Goal: Task Accomplishment & Management: Use online tool/utility

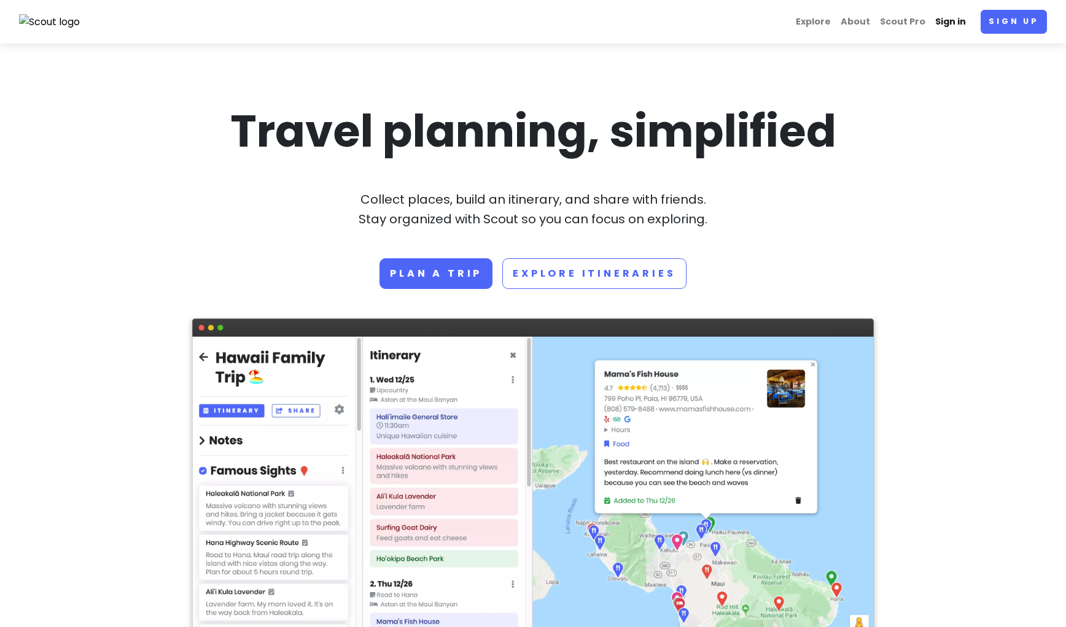
click at [963, 21] on link "Sign in" at bounding box center [950, 22] width 41 height 24
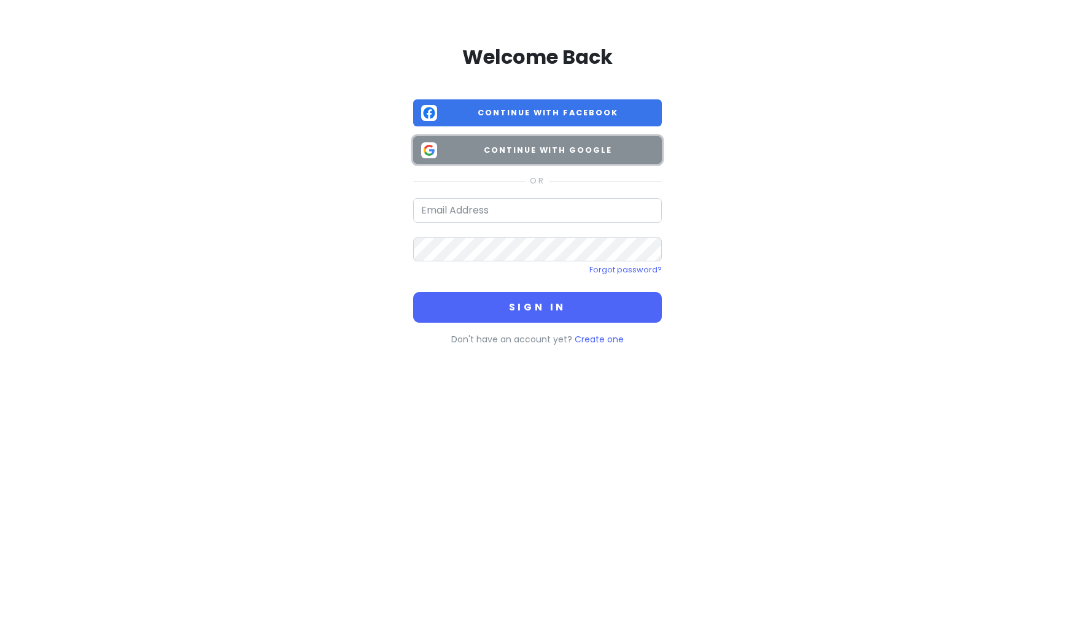
click at [528, 151] on span "Continue with Google" at bounding box center [548, 150] width 212 height 12
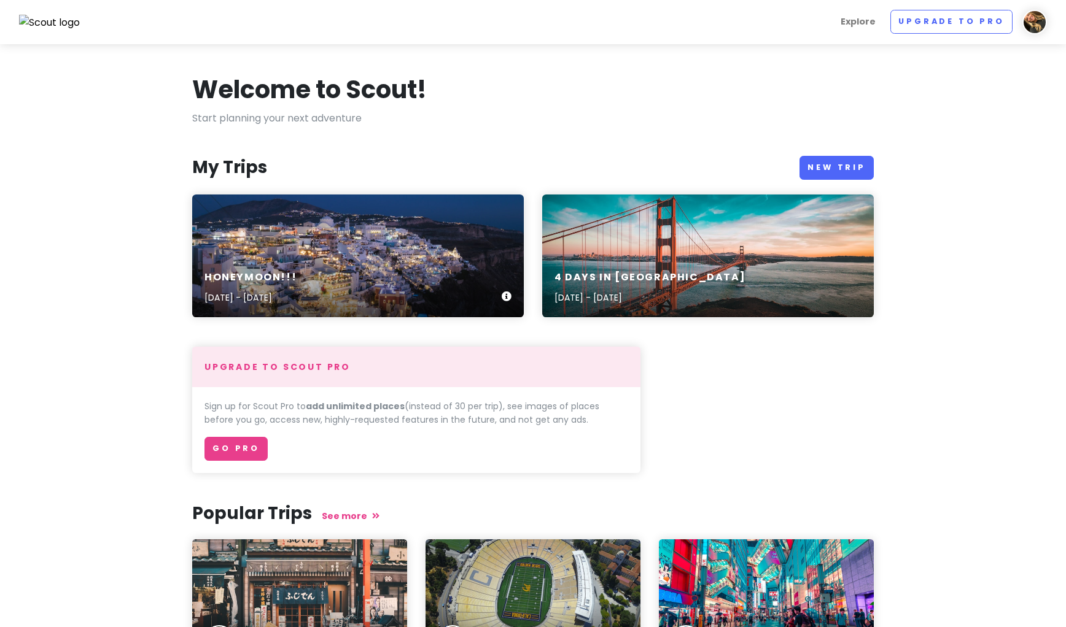
click at [393, 238] on div "Honeymoon!!! [DATE] - [DATE]" at bounding box center [357, 256] width 331 height 123
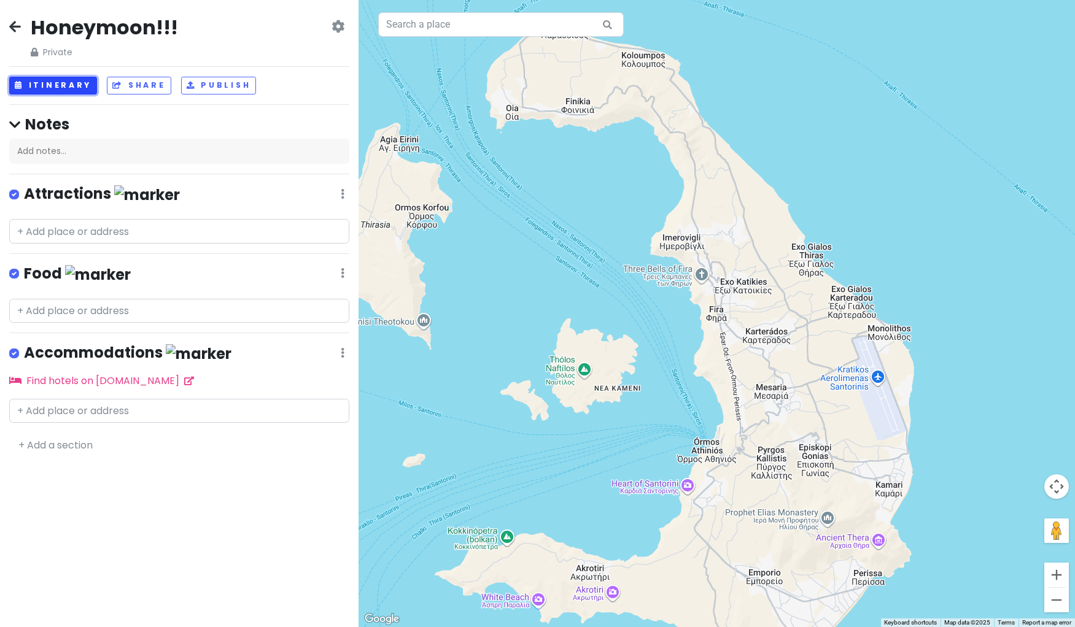
click at [56, 78] on button "Itinerary" at bounding box center [53, 86] width 88 height 18
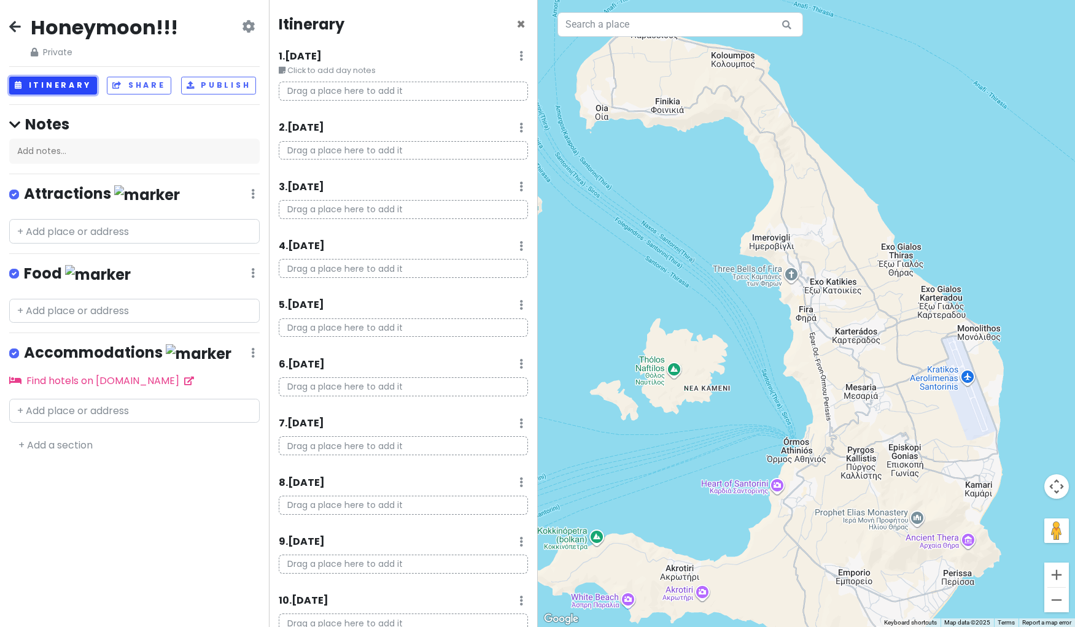
click at [56, 78] on button "Itinerary" at bounding box center [53, 86] width 88 height 18
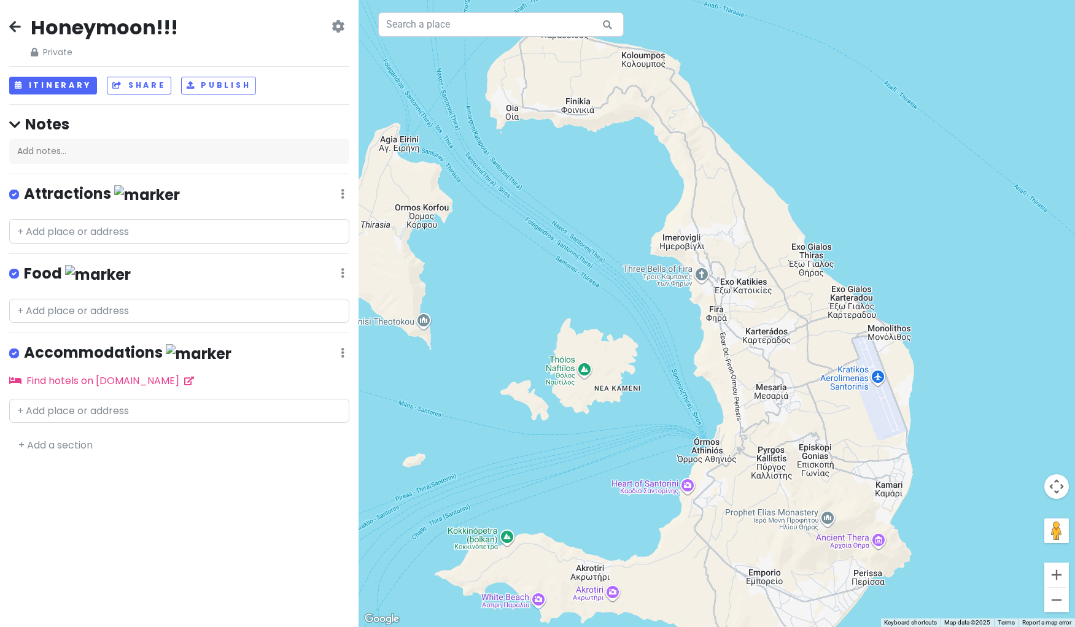
click at [340, 33] on link at bounding box center [337, 27] width 13 height 14
click at [340, 31] on icon at bounding box center [337, 26] width 13 height 10
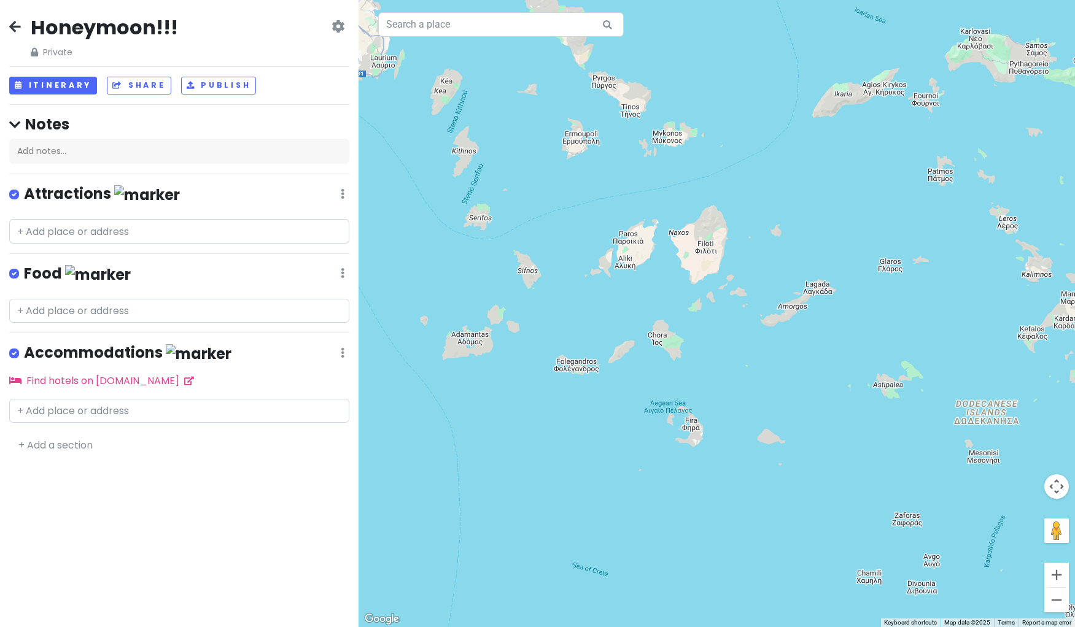
drag, startPoint x: 796, startPoint y: 358, endPoint x: 744, endPoint y: 394, distance: 63.5
click at [744, 394] on div at bounding box center [716, 313] width 716 height 627
click at [552, 29] on input "text" at bounding box center [501, 24] width 246 height 25
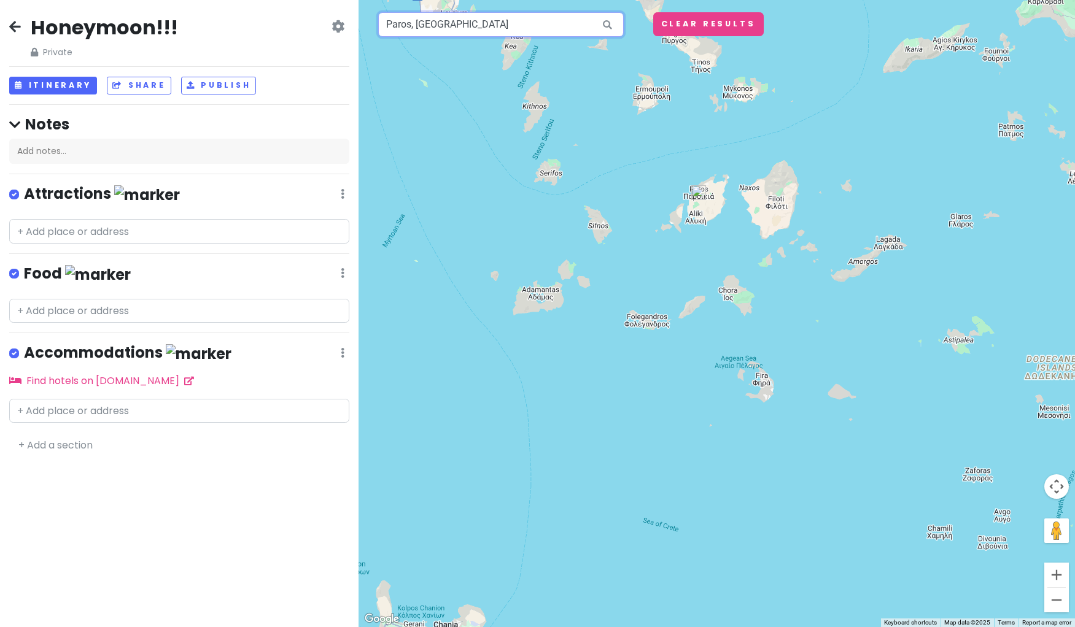
click at [486, 31] on input "Paros, [GEOGRAPHIC_DATA]" at bounding box center [501, 24] width 246 height 25
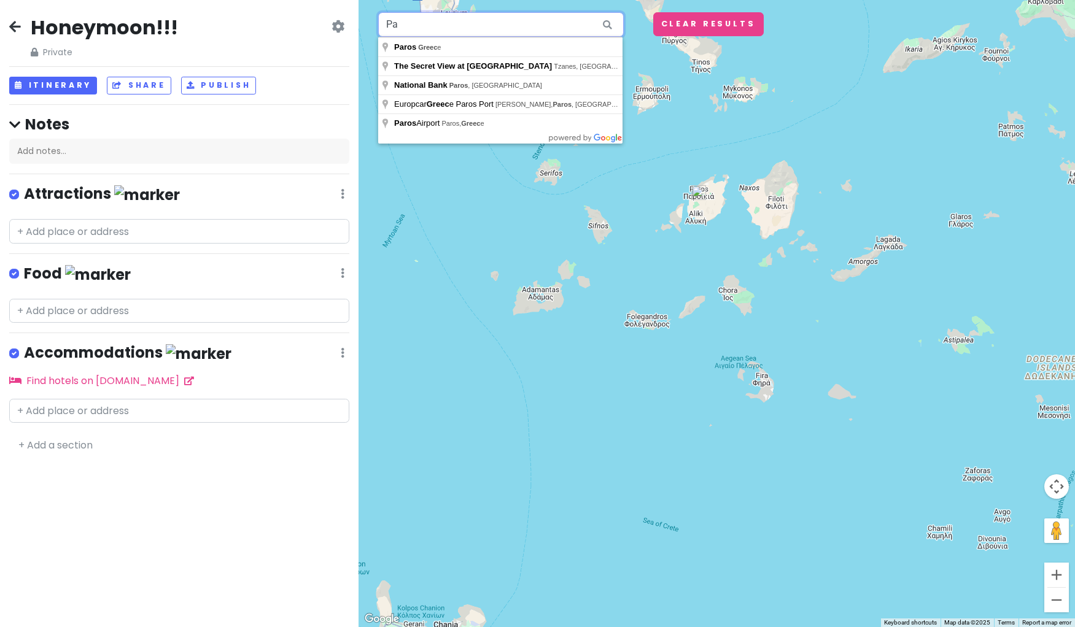
type input "P"
type input "milos"
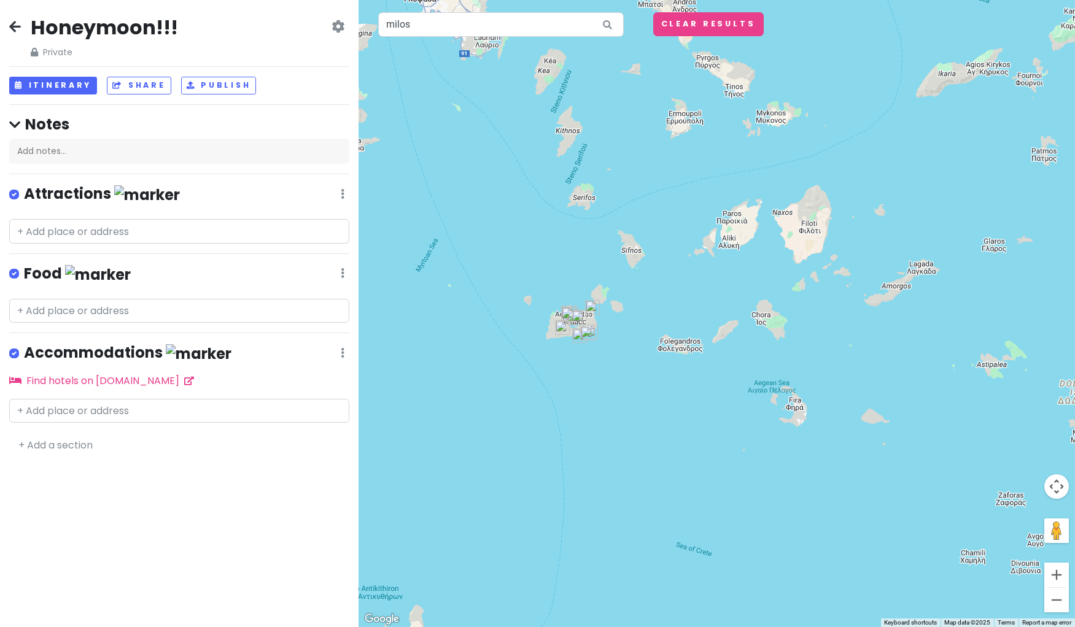
drag, startPoint x: 800, startPoint y: 207, endPoint x: 593, endPoint y: 370, distance: 263.2
click at [593, 370] on div at bounding box center [716, 313] width 716 height 627
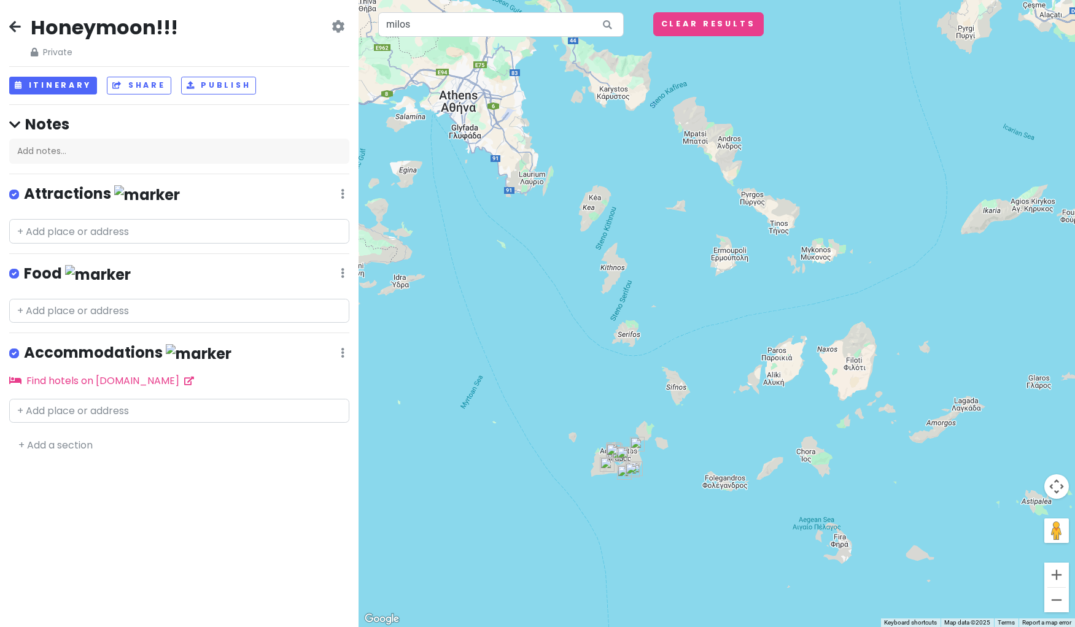
drag, startPoint x: 668, startPoint y: 342, endPoint x: 676, endPoint y: 498, distance: 156.1
click at [676, 498] on div at bounding box center [716, 313] width 716 height 627
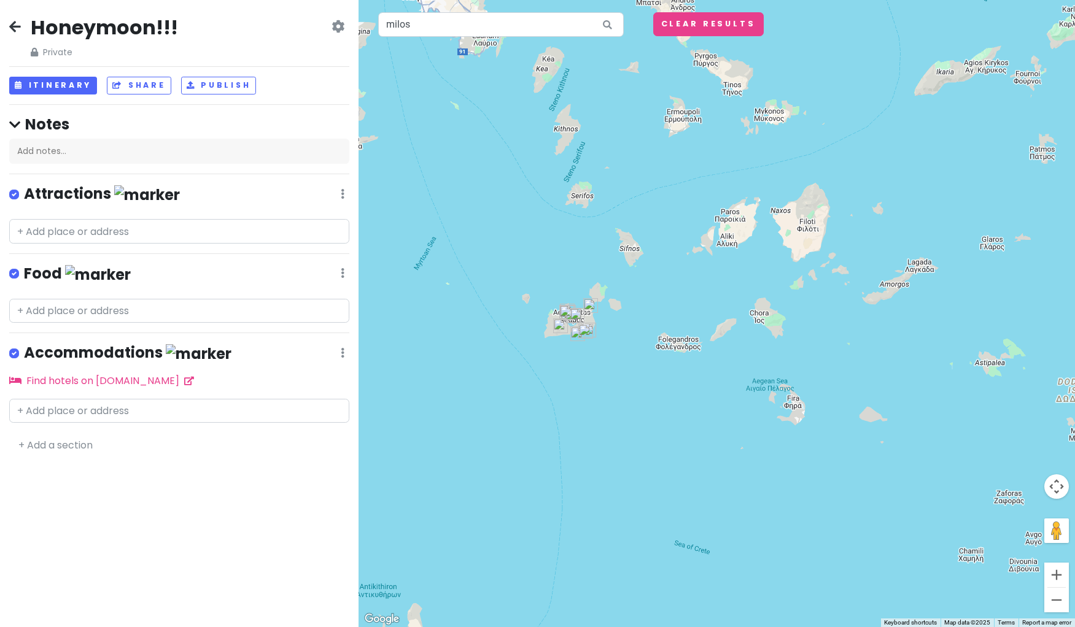
drag, startPoint x: 719, startPoint y: 512, endPoint x: 676, endPoint y: 375, distance: 143.5
click at [676, 375] on div at bounding box center [716, 313] width 716 height 627
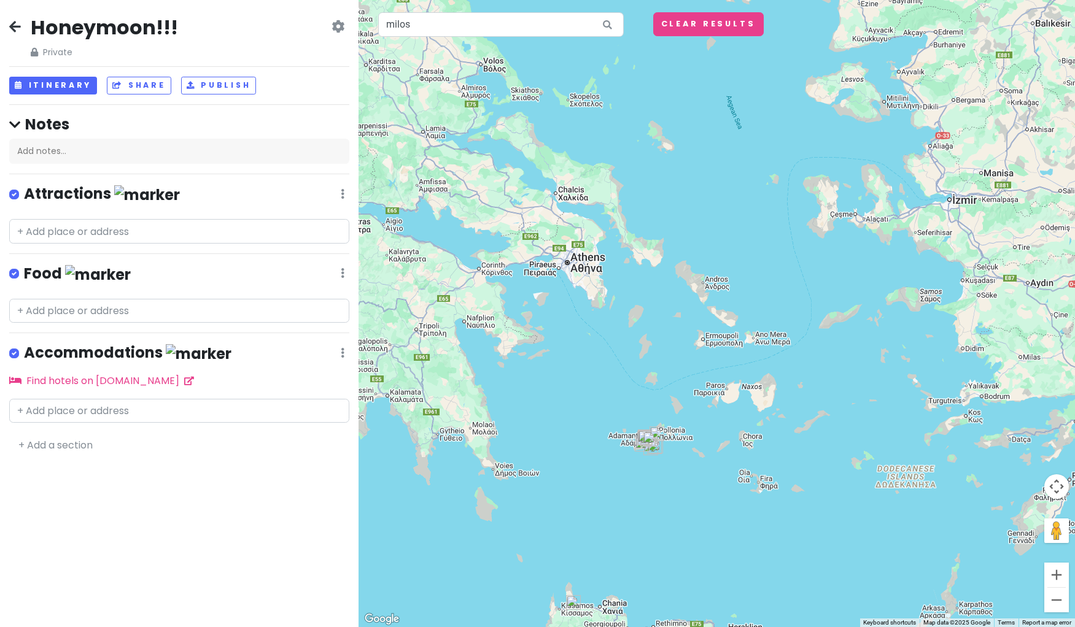
drag, startPoint x: 646, startPoint y: 449, endPoint x: 745, endPoint y: 506, distance: 113.8
click at [746, 511] on div at bounding box center [716, 313] width 716 height 627
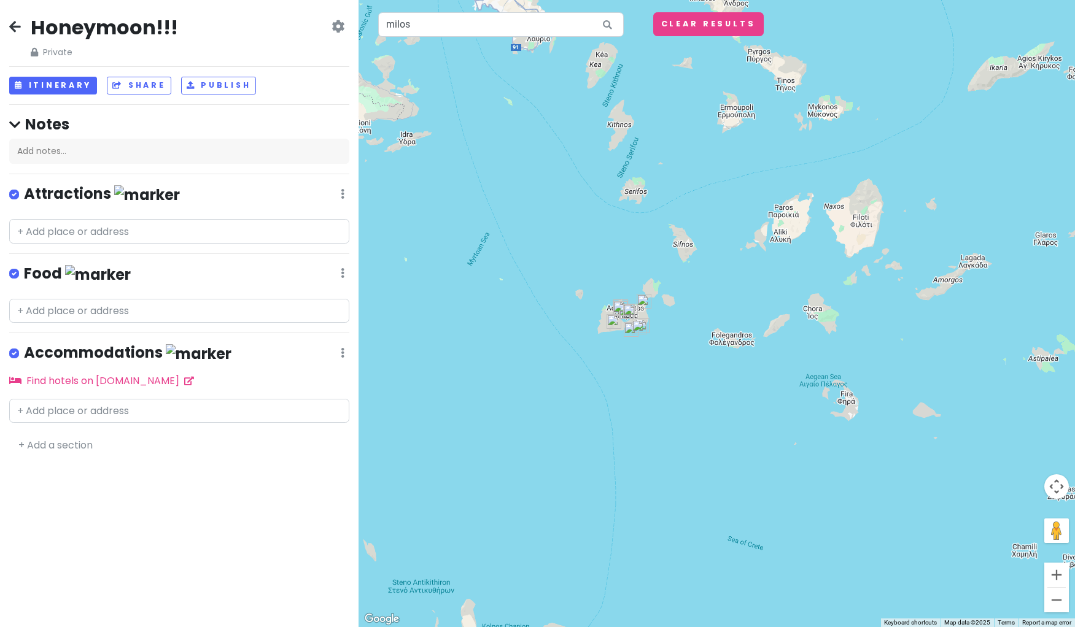
drag, startPoint x: 753, startPoint y: 498, endPoint x: 684, endPoint y: 373, distance: 142.5
click at [684, 373] on div at bounding box center [716, 313] width 716 height 627
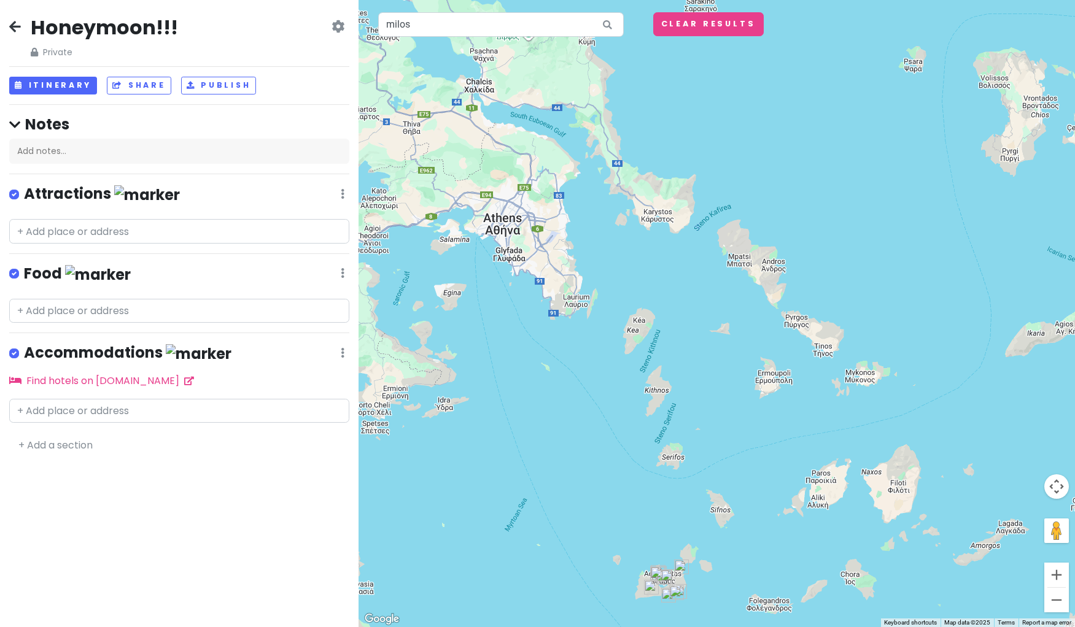
drag, startPoint x: 600, startPoint y: 273, endPoint x: 651, endPoint y: 516, distance: 248.3
click at [651, 516] on div at bounding box center [716, 313] width 716 height 627
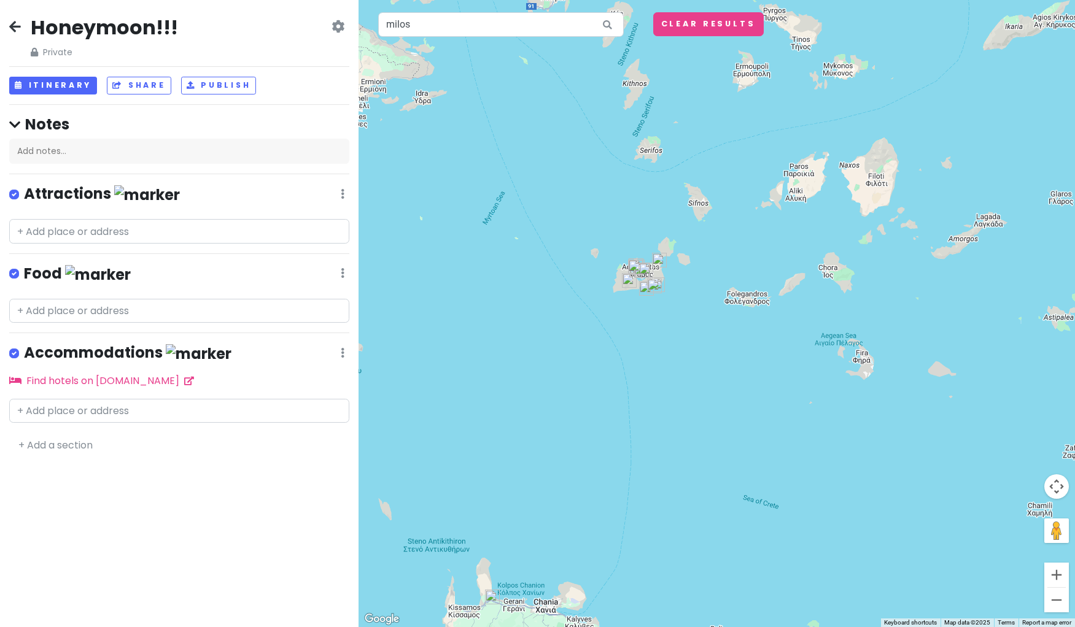
drag, startPoint x: 614, startPoint y: 520, endPoint x: 576, endPoint y: 177, distance: 345.2
click at [577, 177] on div at bounding box center [716, 313] width 716 height 627
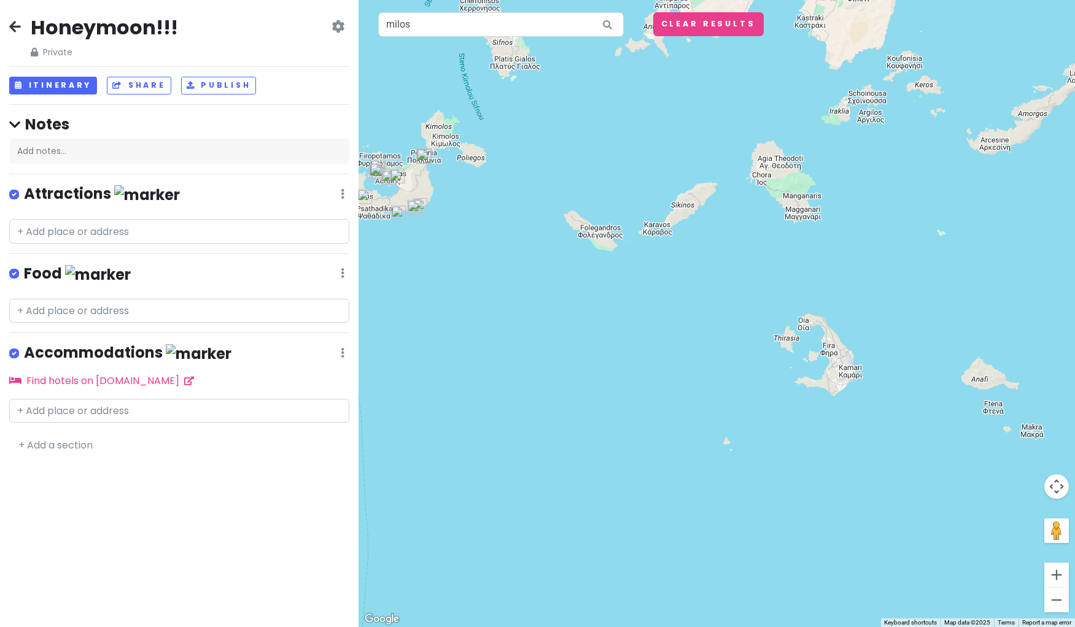
drag, startPoint x: 800, startPoint y: 368, endPoint x: 800, endPoint y: 461, distance: 92.7
click at [800, 461] on div at bounding box center [716, 313] width 716 height 627
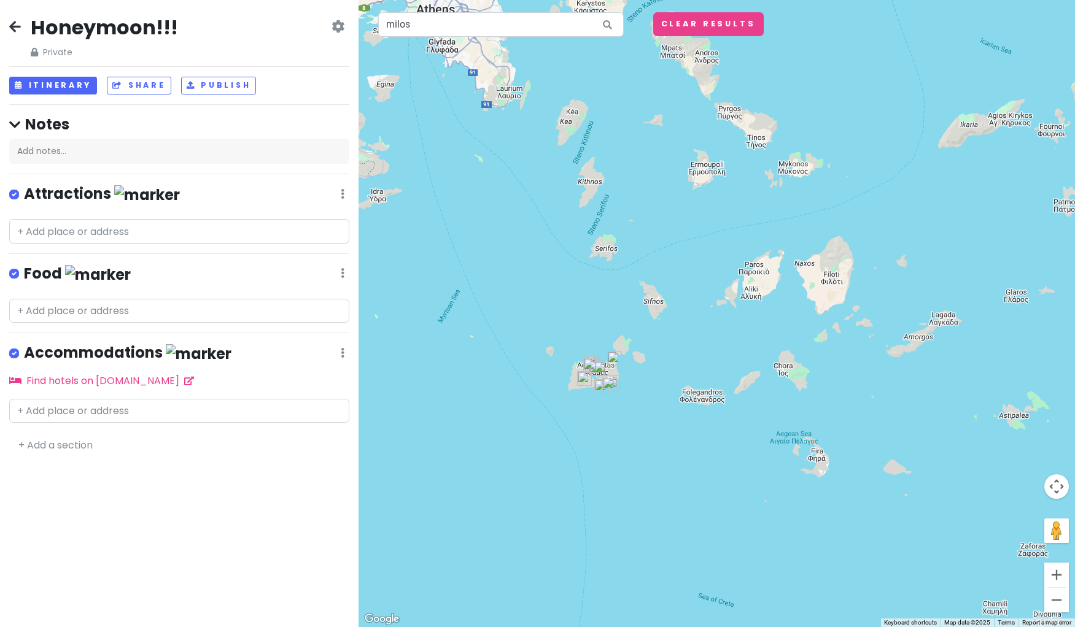
drag, startPoint x: 784, startPoint y: 449, endPoint x: 784, endPoint y: 477, distance: 28.2
click at [784, 477] on div at bounding box center [716, 313] width 716 height 627
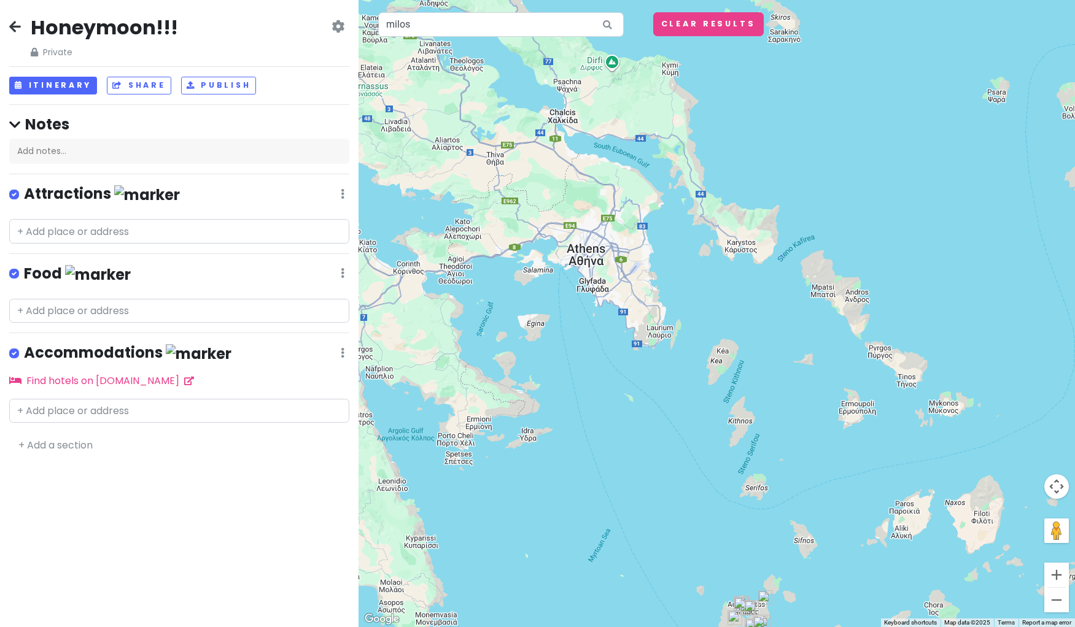
drag, startPoint x: 659, startPoint y: 201, endPoint x: 660, endPoint y: 424, distance: 222.8
click at [660, 424] on div at bounding box center [716, 313] width 716 height 627
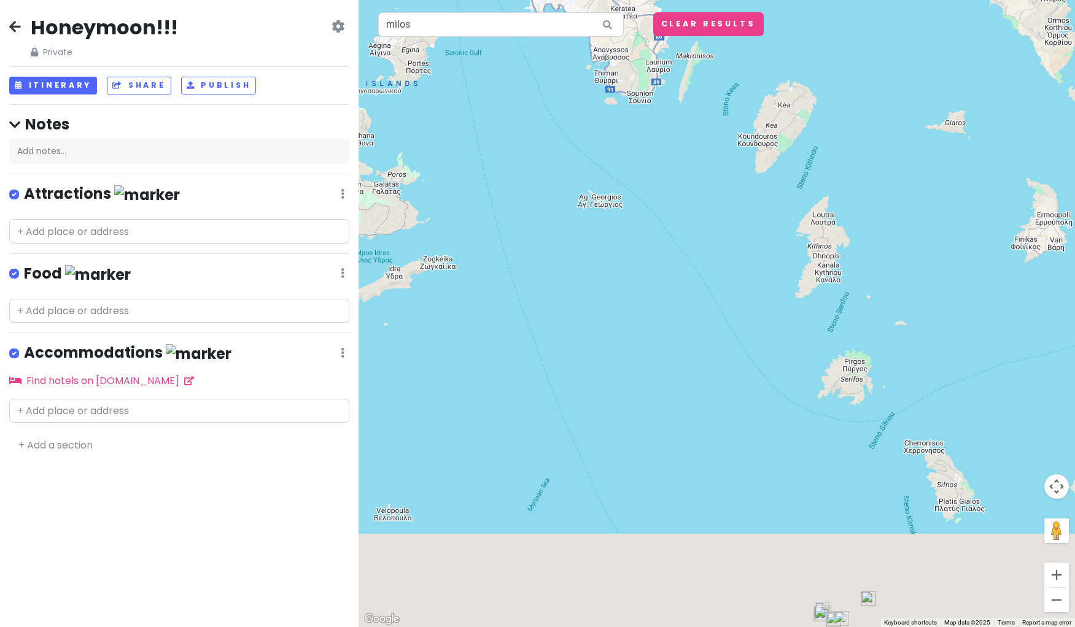
drag, startPoint x: 561, startPoint y: 362, endPoint x: 501, endPoint y: 9, distance: 358.6
click at [507, 9] on div at bounding box center [716, 313] width 716 height 627
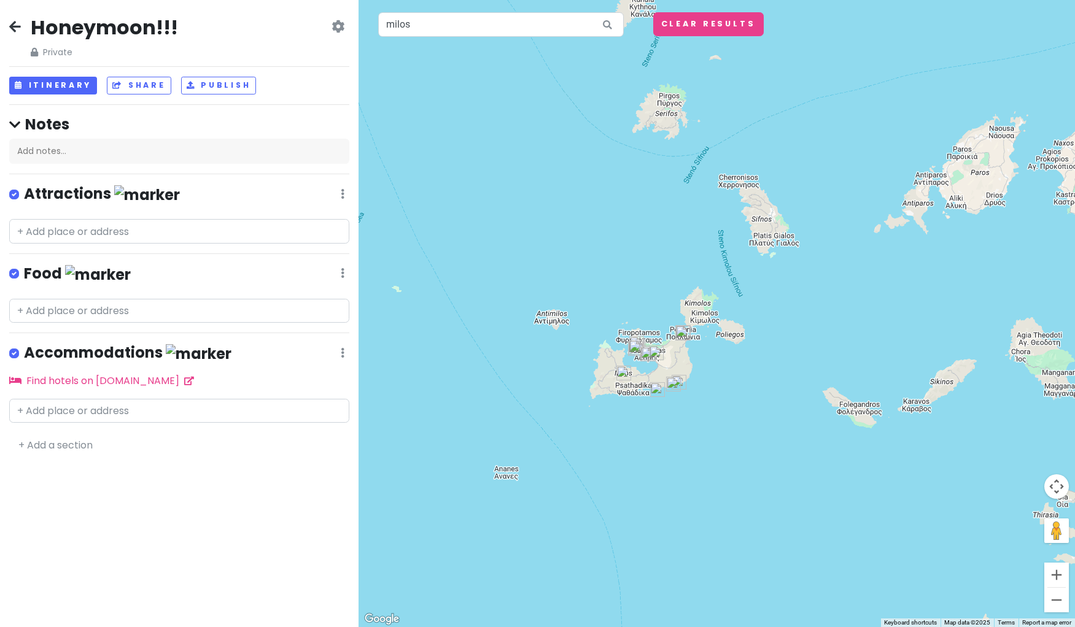
drag, startPoint x: 689, startPoint y: 254, endPoint x: 708, endPoint y: 444, distance: 190.6
click at [708, 444] on div at bounding box center [716, 313] width 716 height 627
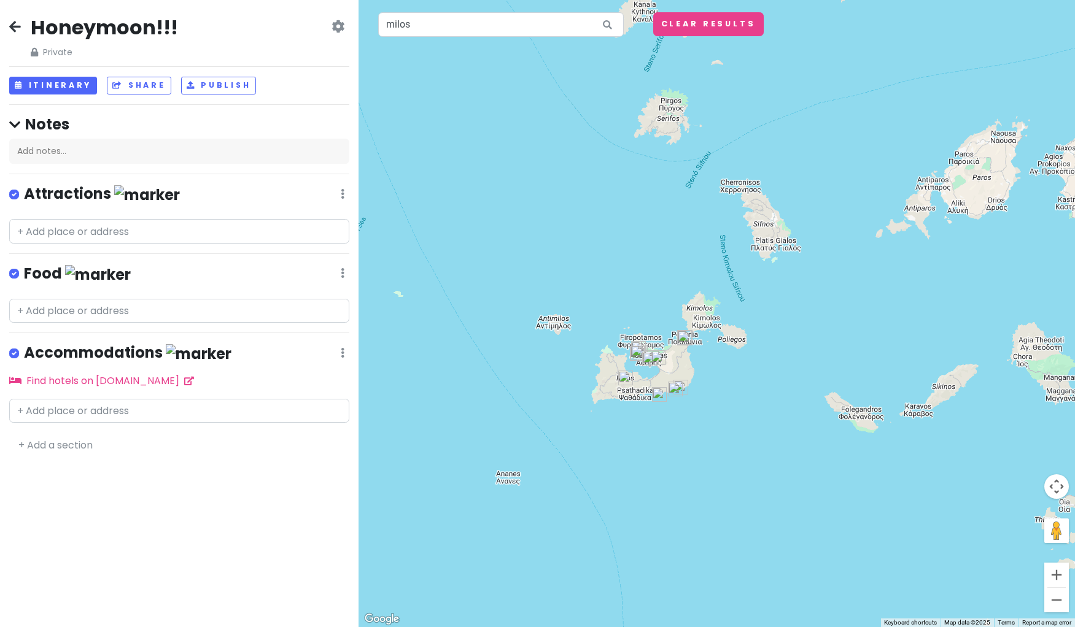
drag, startPoint x: 726, startPoint y: 425, endPoint x: 713, endPoint y: 408, distance: 21.9
click at [717, 409] on div at bounding box center [716, 313] width 716 height 627
